Goal: Communication & Community: Share content

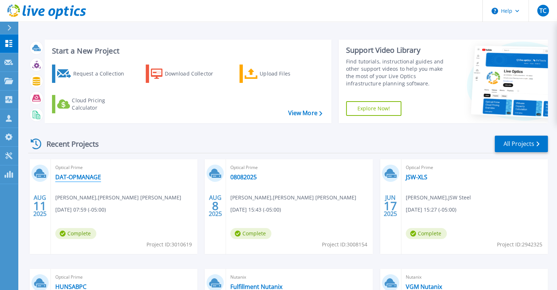
click at [93, 177] on link "DAT-OPMANAGE" at bounding box center [78, 176] width 46 height 7
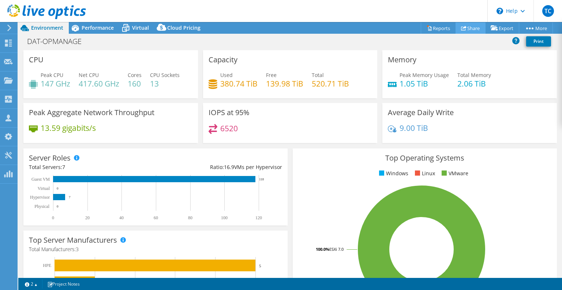
click at [463, 25] on link "Share" at bounding box center [471, 27] width 30 height 11
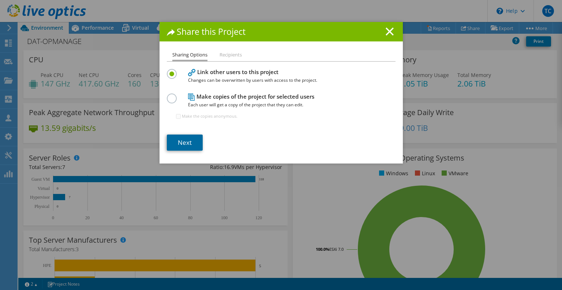
click at [180, 142] on link "Next" at bounding box center [185, 142] width 36 height 16
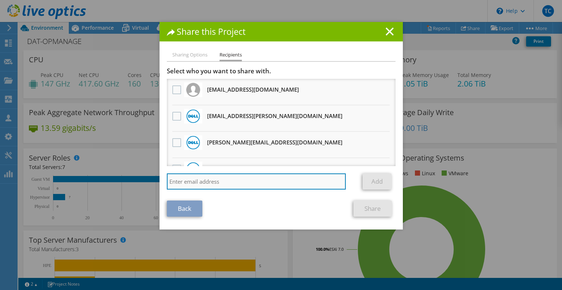
click at [197, 179] on input "search" at bounding box center [256, 181] width 179 height 16
paste input "Sumner, Colton <Colton.Sumner@dell.com>"
type input "Sumner, Colton <Colton.Sumner@dell.com>"
drag, startPoint x: 211, startPoint y: 180, endPoint x: 50, endPoint y: 194, distance: 161.7
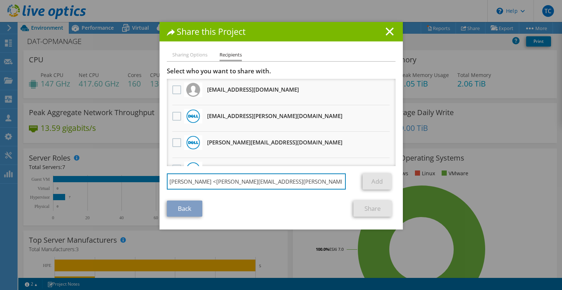
click at [50, 194] on div "Share this Project Sharing Options Recipients Link other users to this project …" at bounding box center [281, 145] width 562 height 246
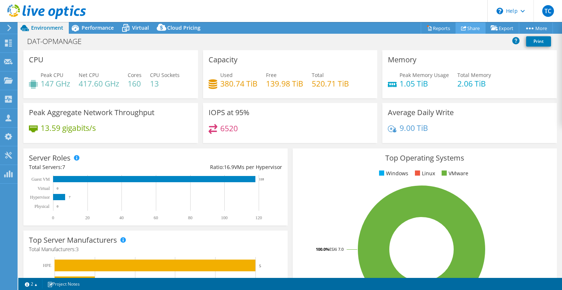
click at [457, 26] on link "Share" at bounding box center [471, 27] width 30 height 11
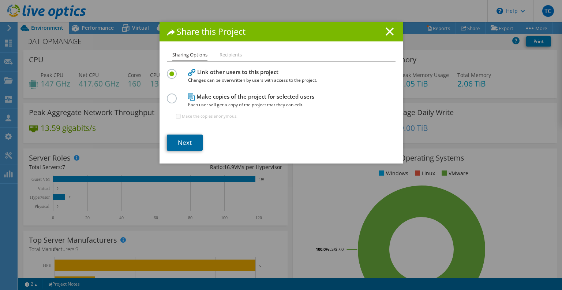
click at [173, 144] on link "Next" at bounding box center [185, 142] width 36 height 16
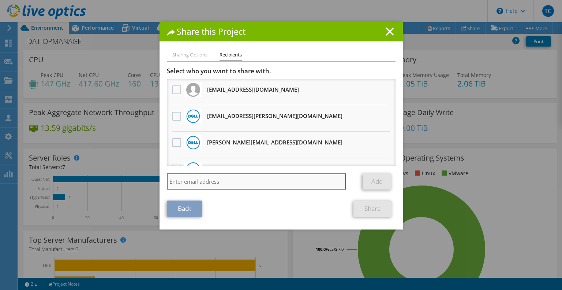
click at [206, 178] on input "search" at bounding box center [256, 181] width 179 height 16
paste input "Sumner, Colton <Colton.Sumner@dell.com>"
type input "Sumner, Colton <Colton.Sumner@dell.com>"
drag, startPoint x: 211, startPoint y: 182, endPoint x: 137, endPoint y: 180, distance: 74.0
click at [137, 180] on div "Share this Project Sharing Options Recipients Link other users to this project …" at bounding box center [281, 145] width 562 height 246
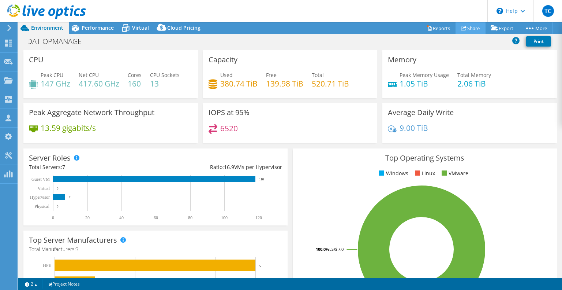
click at [467, 25] on link "Share" at bounding box center [471, 27] width 30 height 11
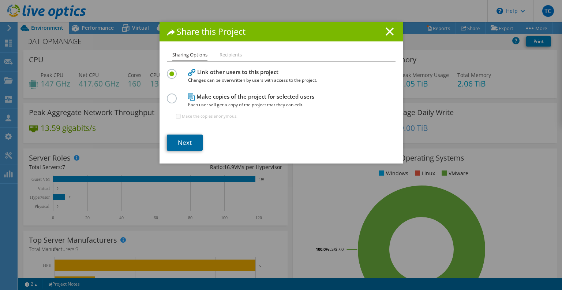
click at [190, 142] on link "Next" at bounding box center [185, 142] width 36 height 16
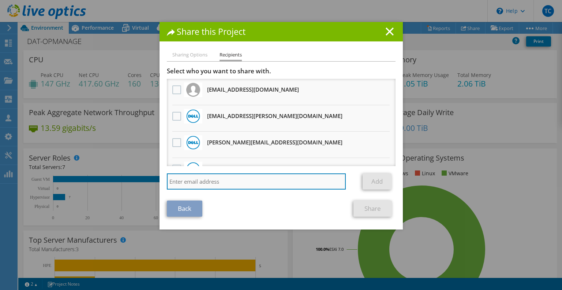
click at [206, 179] on input "search" at bounding box center [256, 181] width 179 height 16
paste input "Sumner, Colton <Colton.Sumner@dell.com>"
click at [282, 183] on input "Sumner, Colton <Colton.Sumner@dell.com>" at bounding box center [256, 181] width 179 height 16
type input "Colton.Sumner@dell.com"
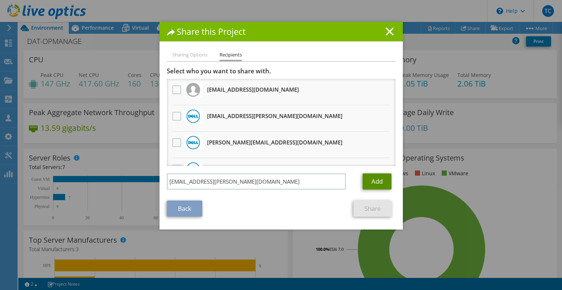
click at [374, 181] on link "Add" at bounding box center [377, 181] width 29 height 16
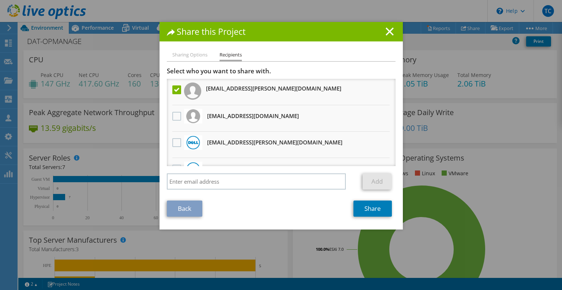
click at [285, 167] on div "Select who you want to share with. All project copies will be anonymous. Colton…" at bounding box center [281, 130] width 229 height 126
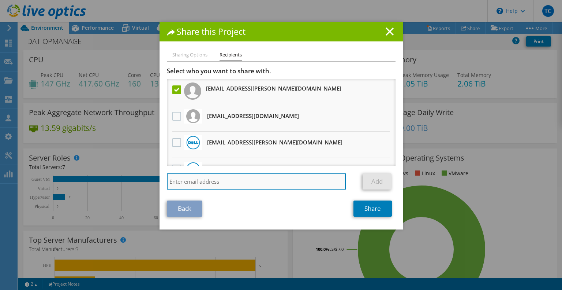
click at [275, 178] on input "search" at bounding box center [256, 181] width 179 height 16
paste input "Jim.Skelton@dell.com"
type input "Jim.Skelton@dell.com"
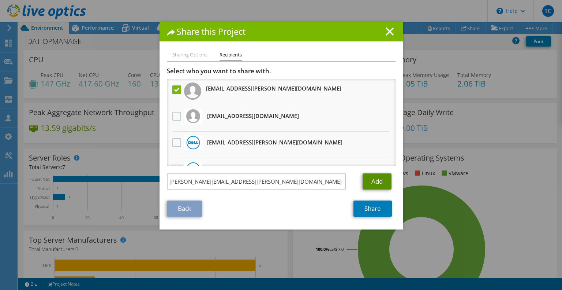
click at [365, 184] on link "Add" at bounding box center [377, 181] width 29 height 16
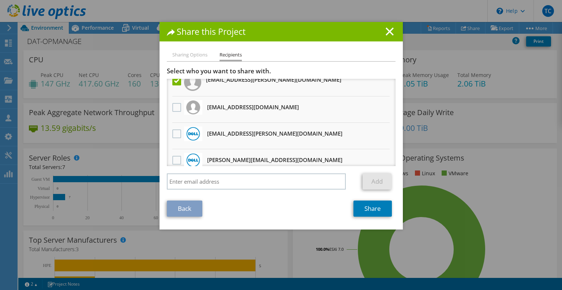
scroll to position [35, 0]
click at [172, 132] on label at bounding box center [177, 133] width 11 height 9
click at [0, 0] on input "checkbox" at bounding box center [0, 0] width 0 height 0
click at [370, 211] on link "Share" at bounding box center [373, 208] width 38 height 16
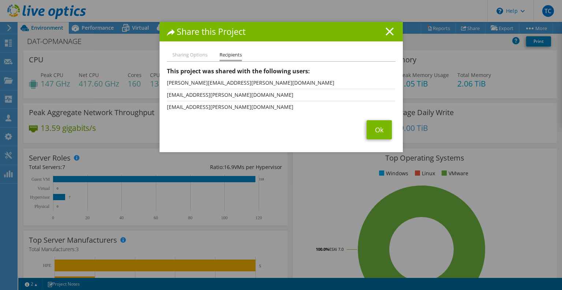
click at [390, 32] on icon at bounding box center [390, 31] width 8 height 8
